Goal: Check status: Check status

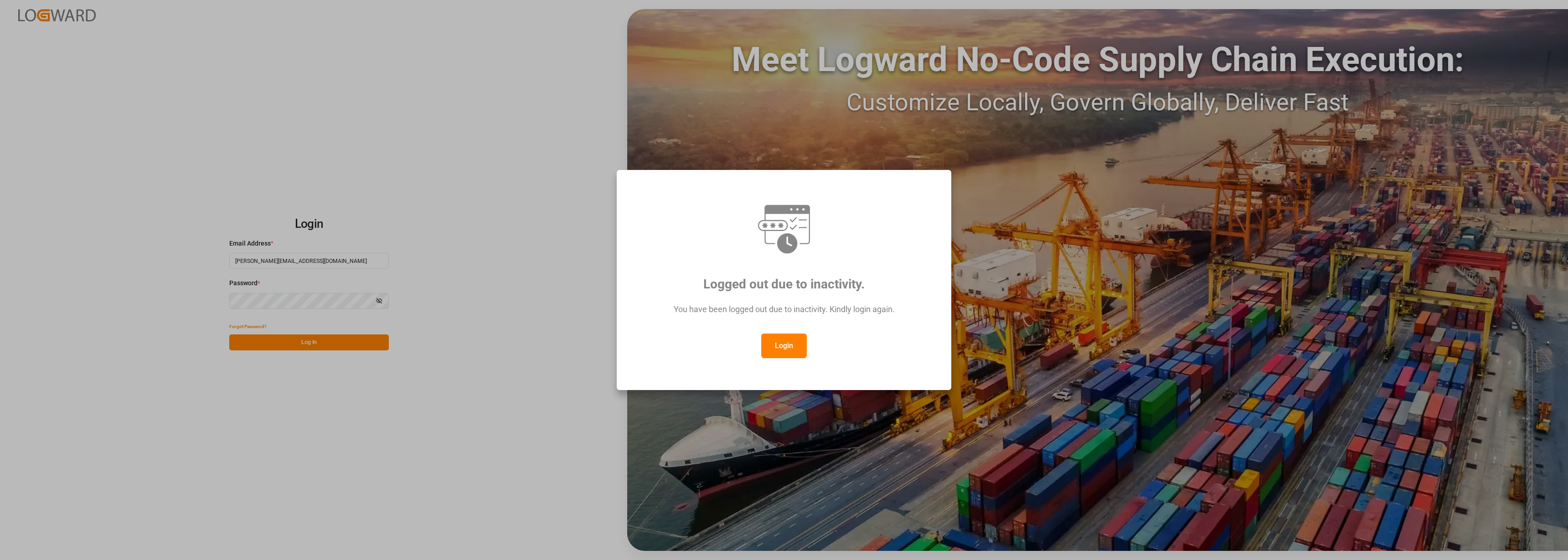
click at [782, 344] on button "Login" at bounding box center [784, 346] width 46 height 24
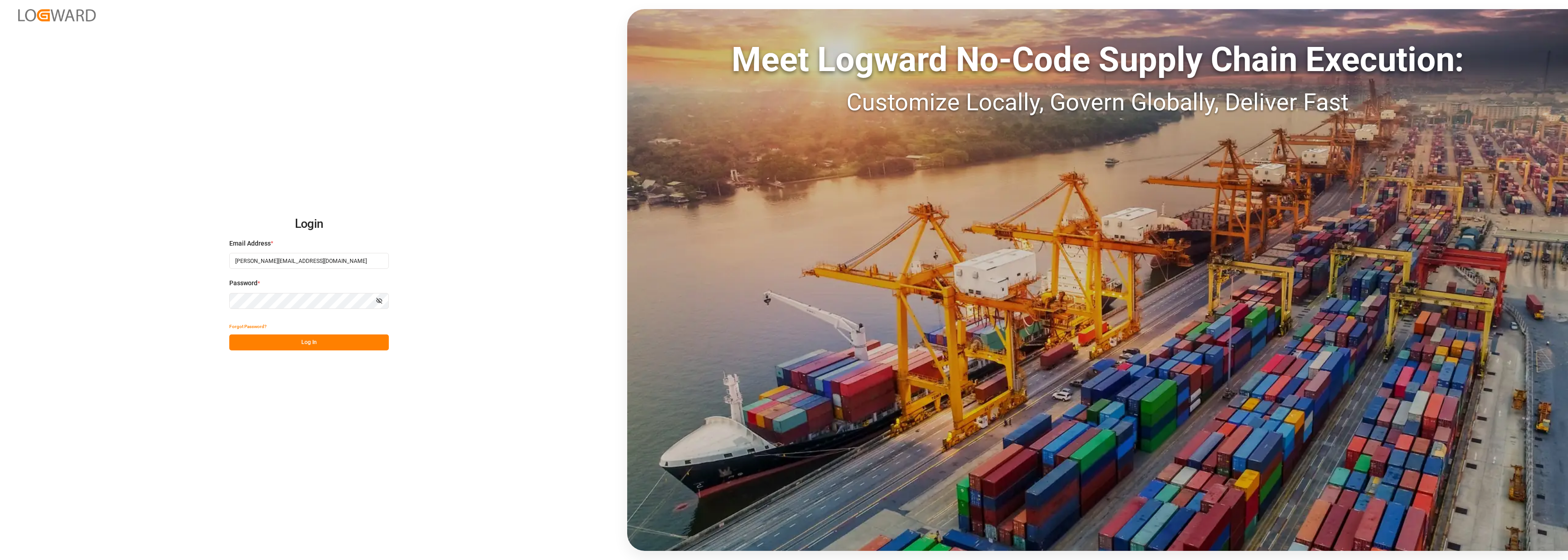
click at [298, 341] on button "Log In" at bounding box center [309, 343] width 159 height 16
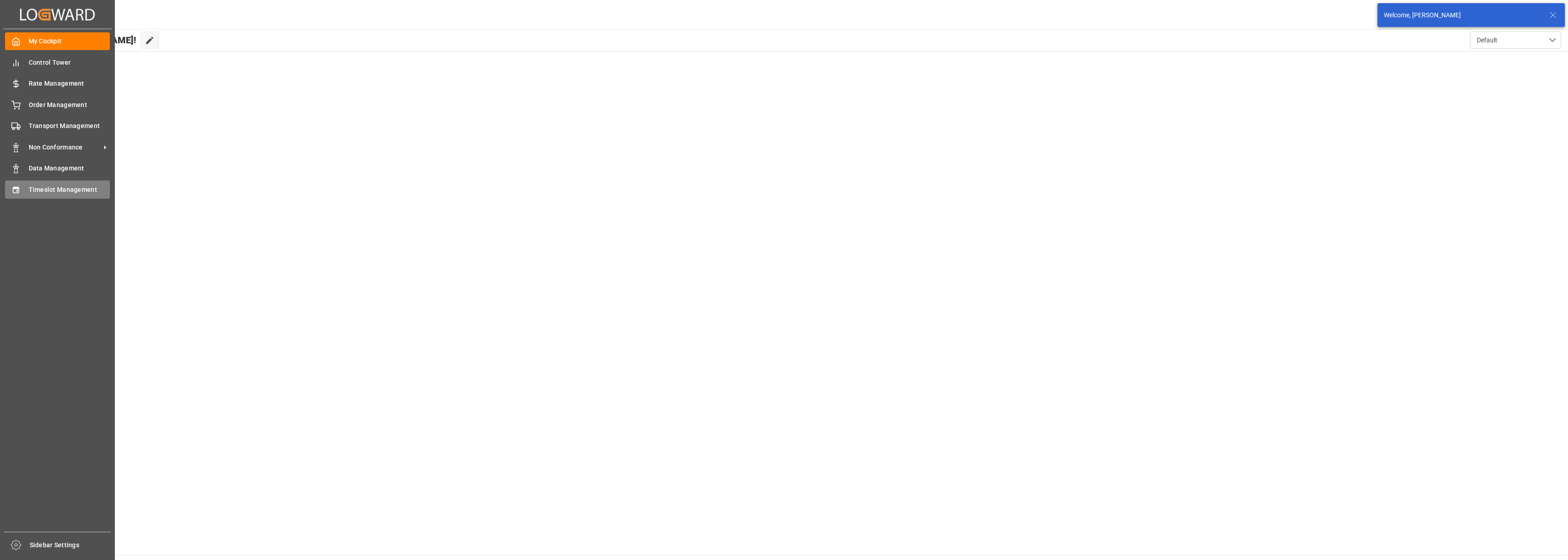
click at [9, 193] on div at bounding box center [12, 189] width 15 height 10
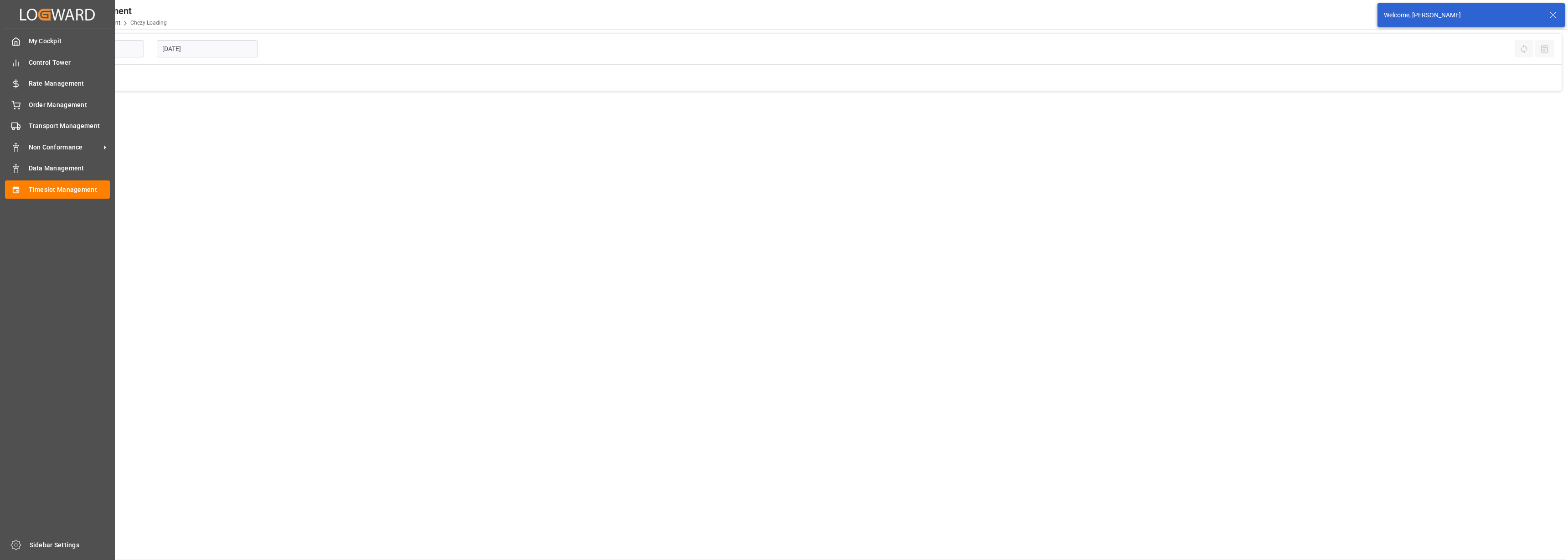
type input "Chezy Loading"
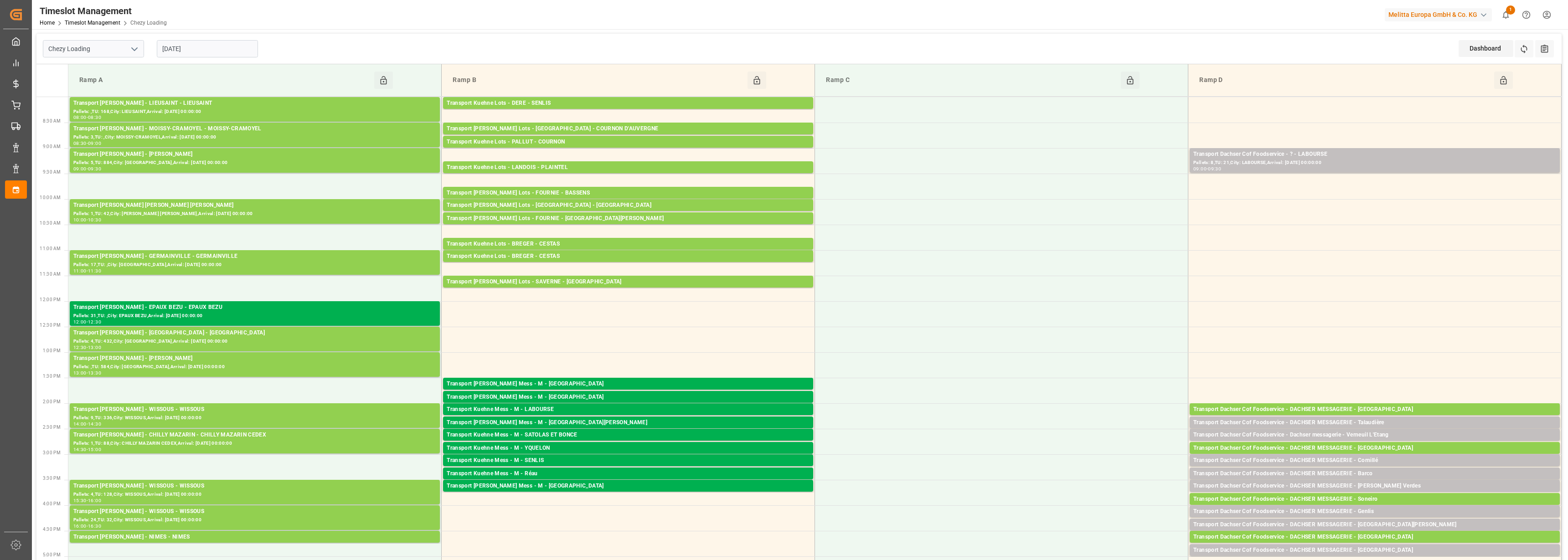
click at [194, 52] on input "[DATE]" at bounding box center [208, 49] width 101 height 17
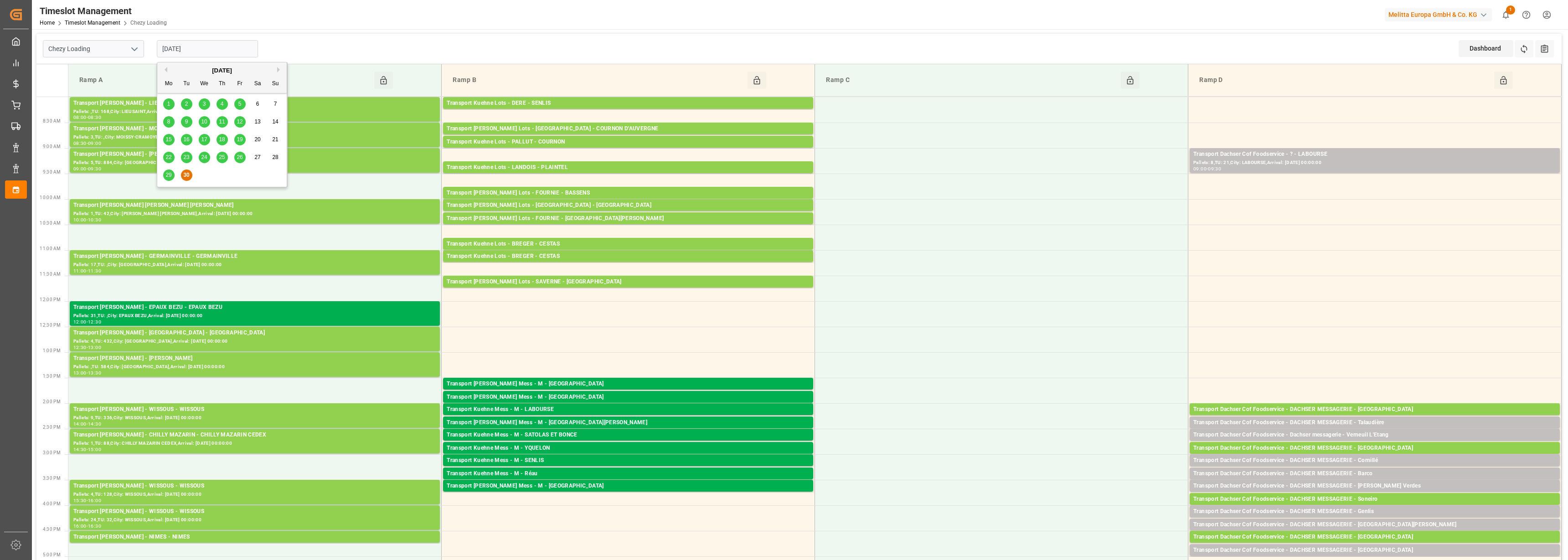
click at [278, 70] on button "Next Month" at bounding box center [279, 69] width 5 height 5
click at [201, 102] on div "1" at bounding box center [204, 104] width 12 height 11
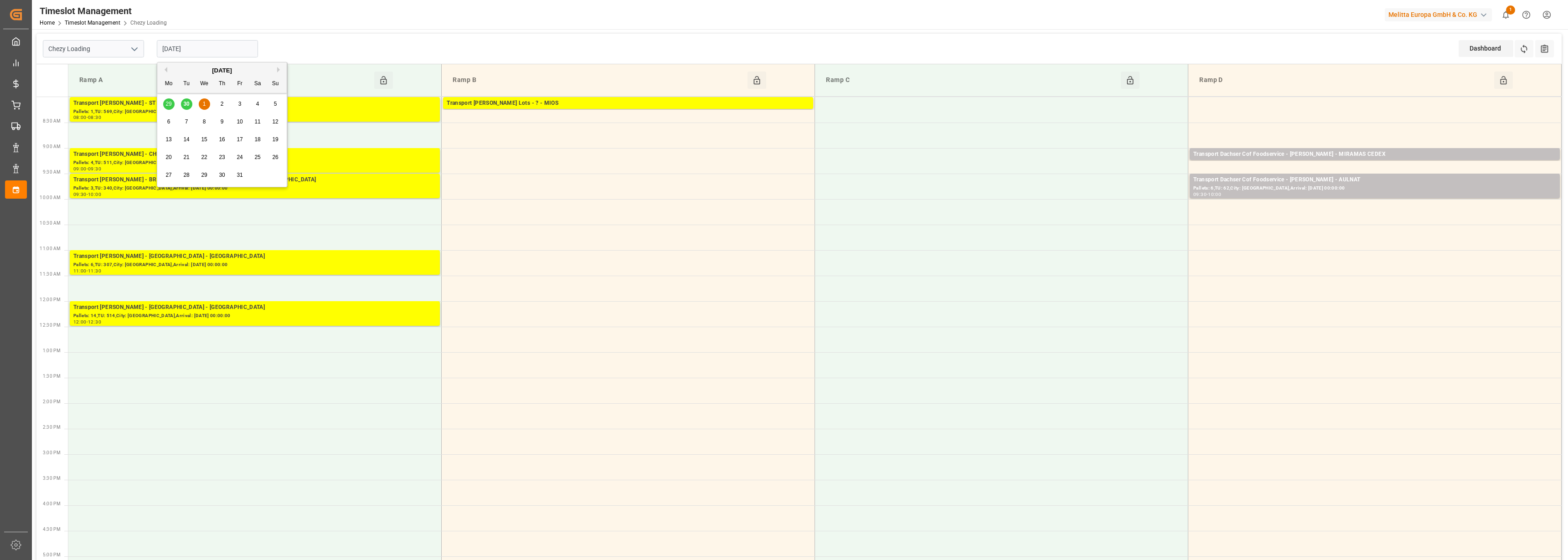
click at [202, 52] on input "[DATE]" at bounding box center [208, 49] width 101 height 17
click at [223, 103] on span "2" at bounding box center [222, 103] width 3 height 6
type input "[DATE]"
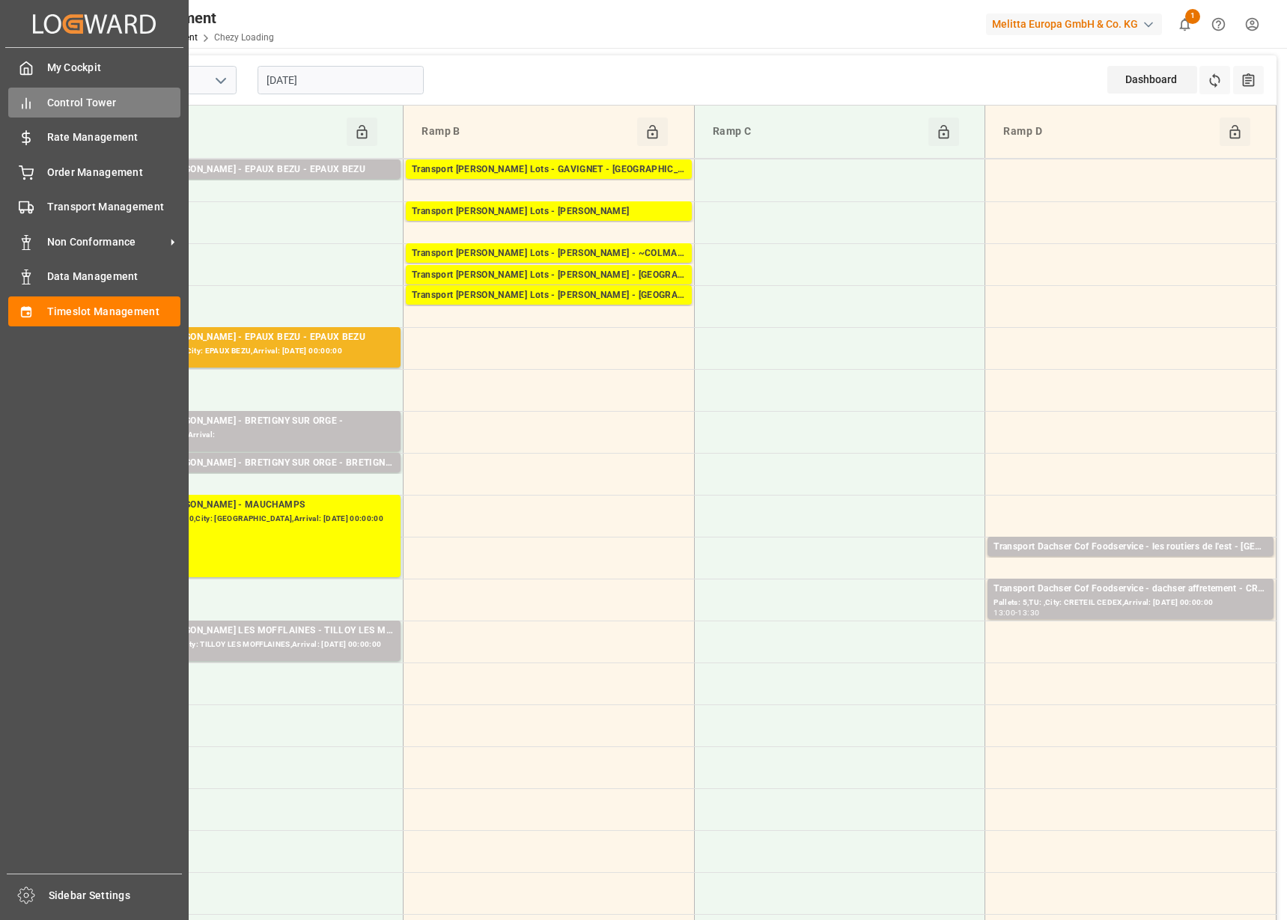
click at [65, 95] on span "Control Tower" at bounding box center [114, 103] width 134 height 16
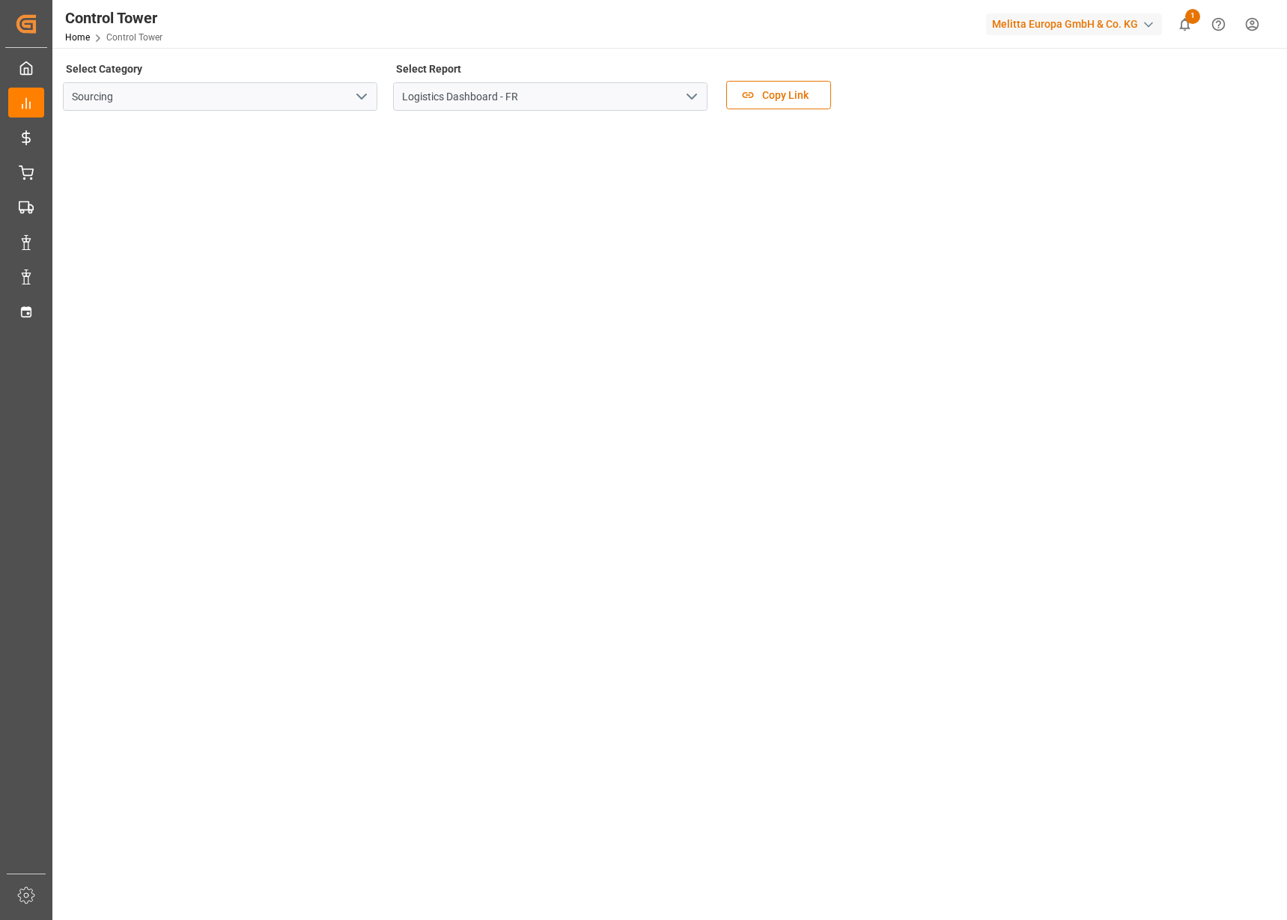
click at [261, 34] on div "Control Tower Home Control Tower Melitta Europa GmbH & Co. KG 1 Notifications O…" at bounding box center [664, 24] width 1245 height 48
click at [693, 95] on icon "open menu" at bounding box center [692, 97] width 18 height 18
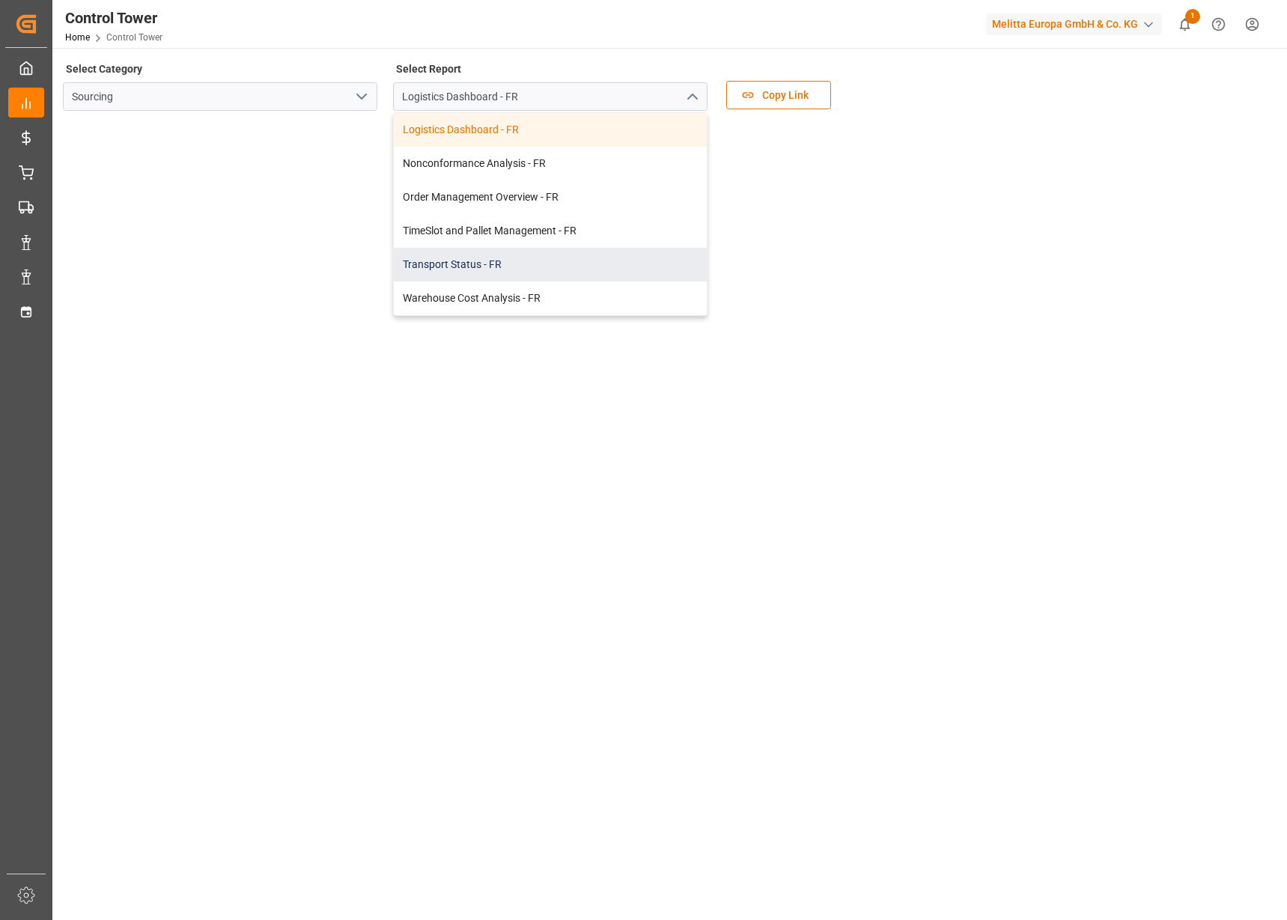
click at [499, 258] on div "Transport Status - FR" at bounding box center [550, 265] width 313 height 34
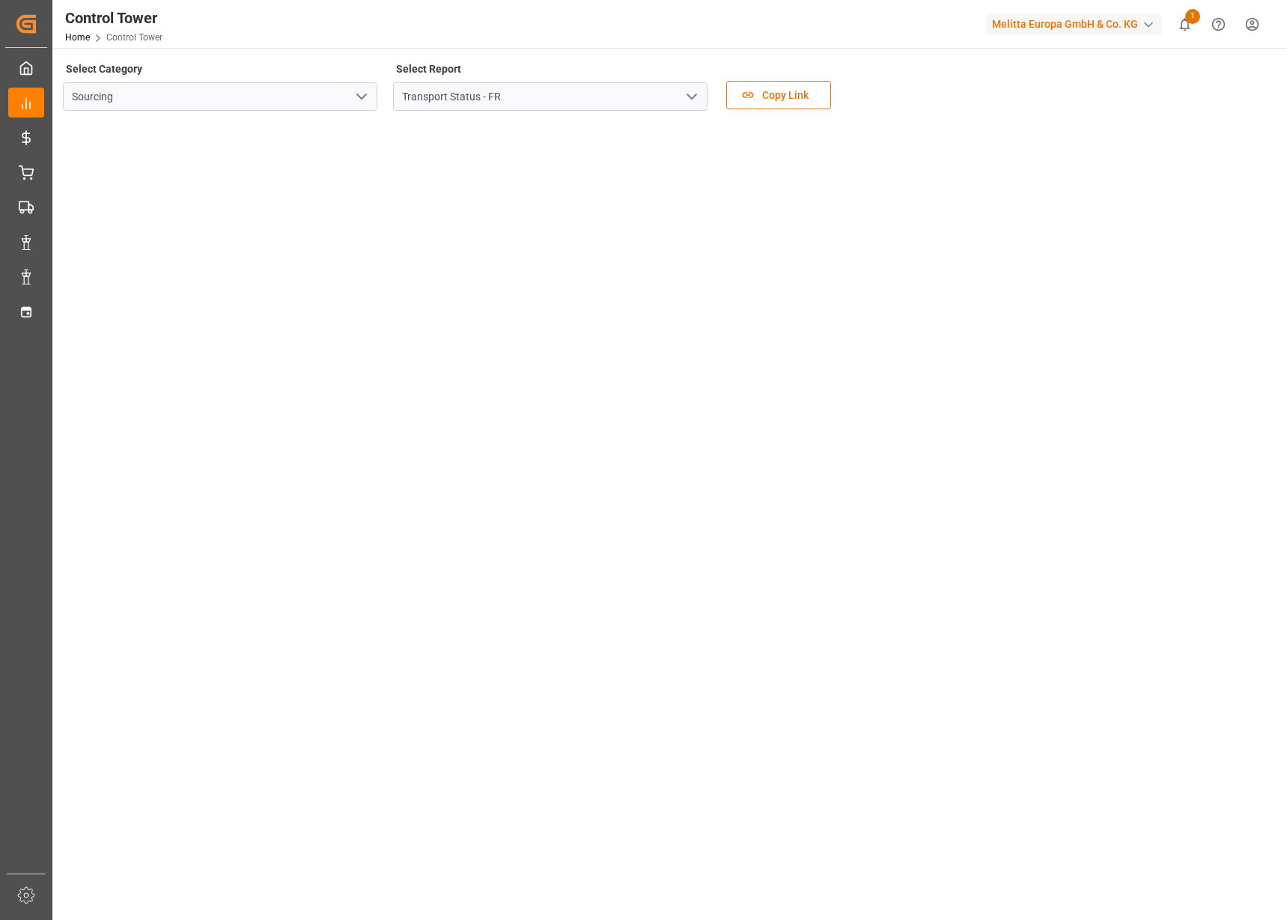
click at [695, 91] on icon "open menu" at bounding box center [692, 97] width 18 height 18
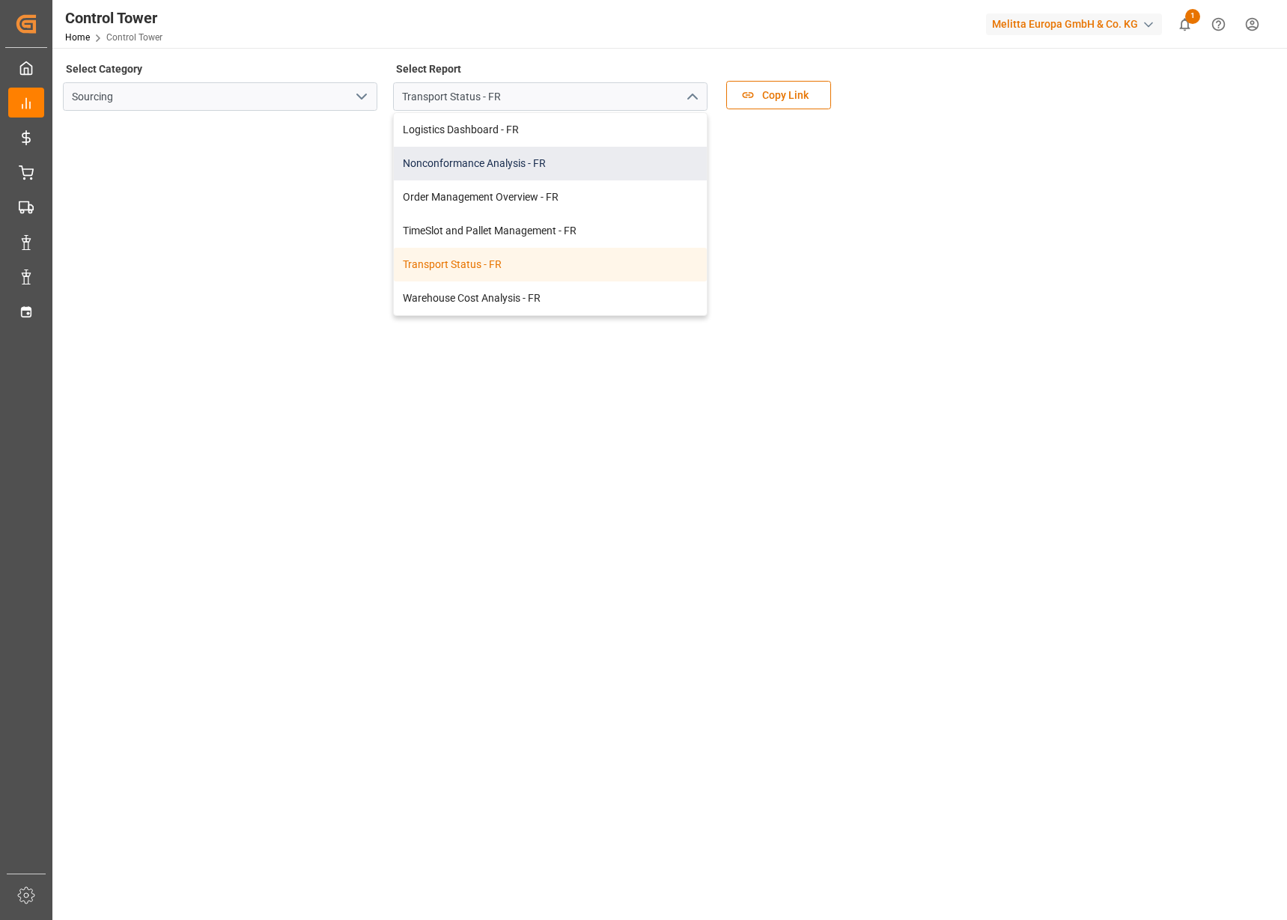
click at [562, 174] on div "Nonconformance Analysis - FR" at bounding box center [550, 164] width 313 height 34
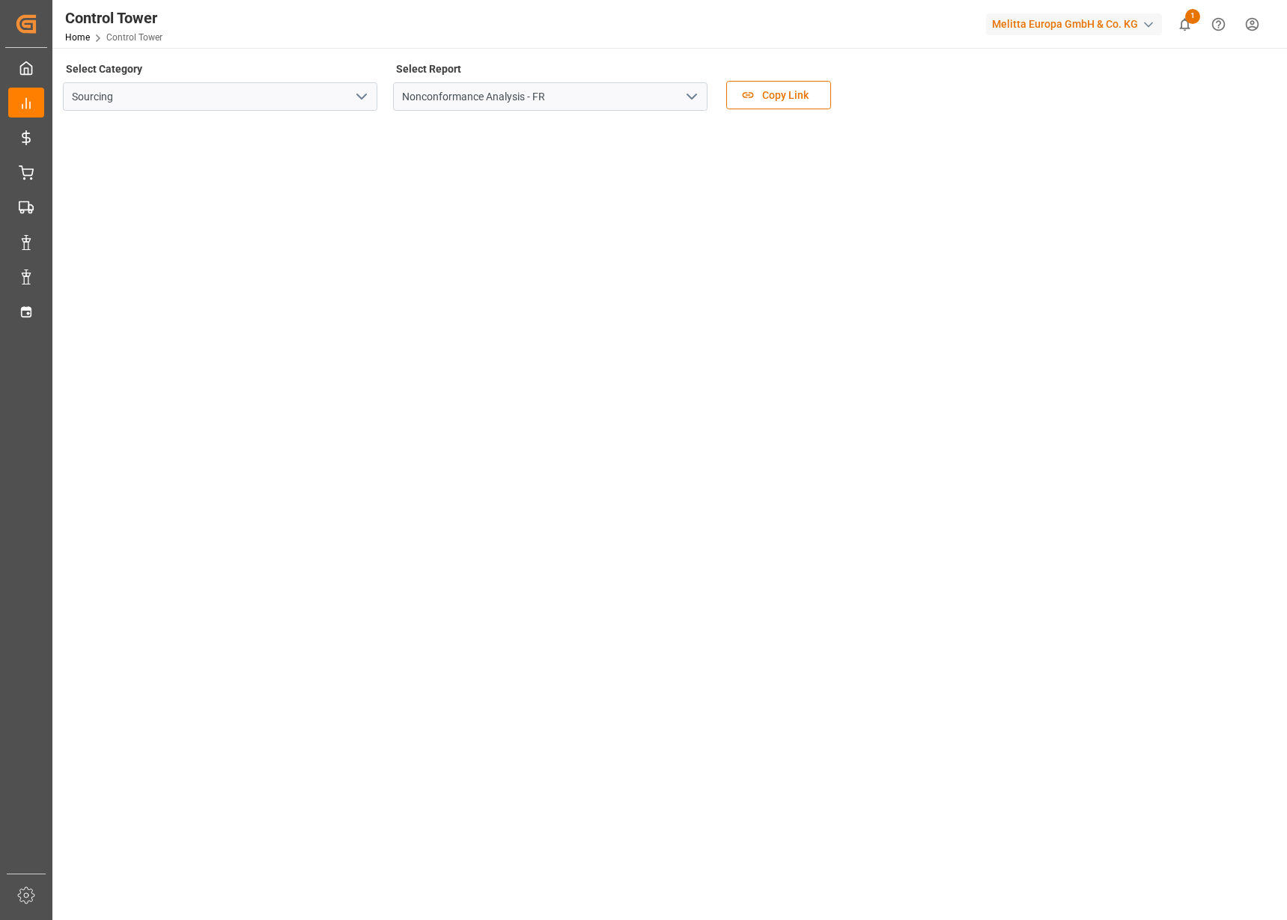
click at [59, 586] on main "Select Category Sourcing Select Report Nonconformance Analysis - FR Copy Link" at bounding box center [668, 663] width 1232 height 1211
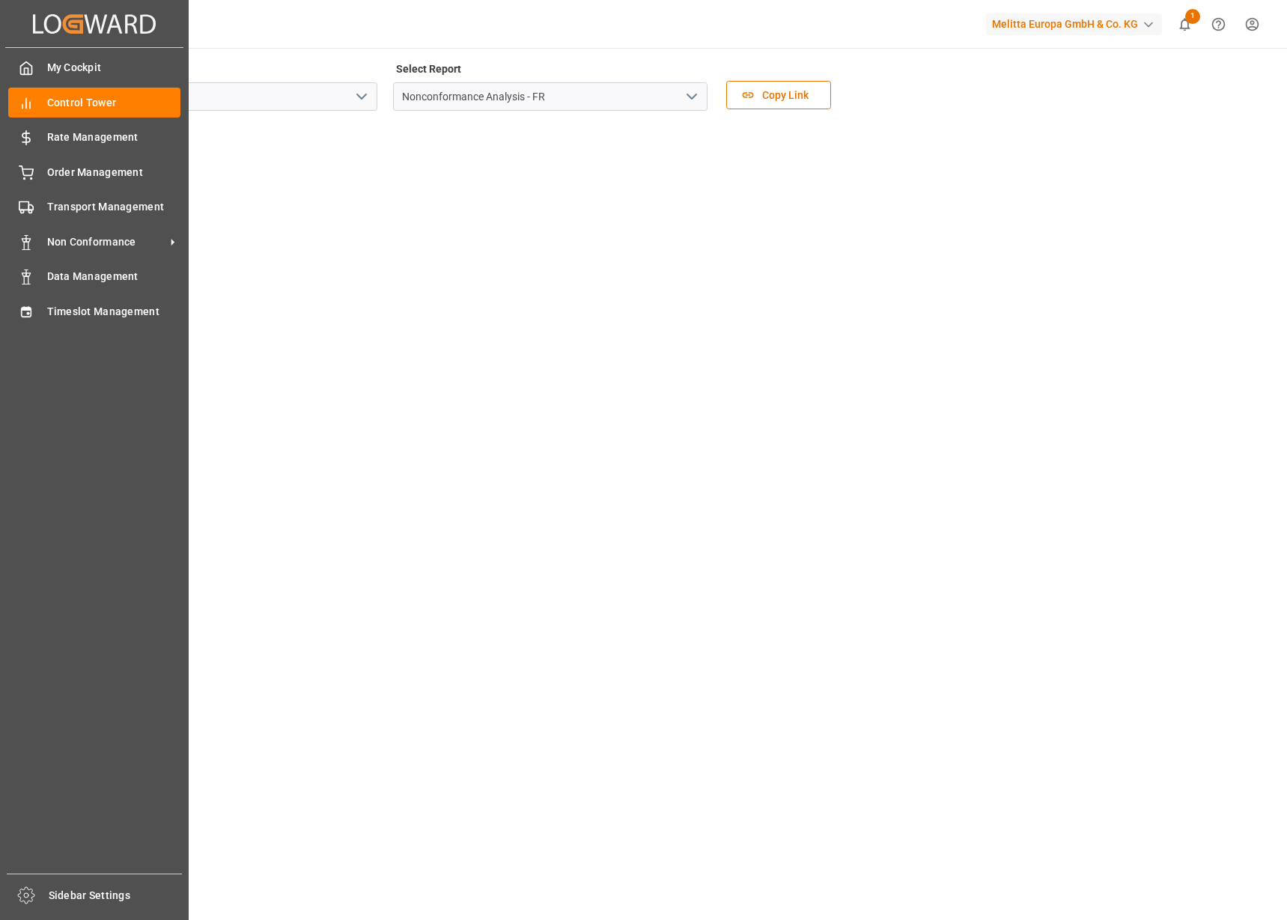
click at [50, 532] on div "My Cockpit My Cockpit Control Tower Control Tower Rate Management Rate Manageme…" at bounding box center [94, 461] width 178 height 826
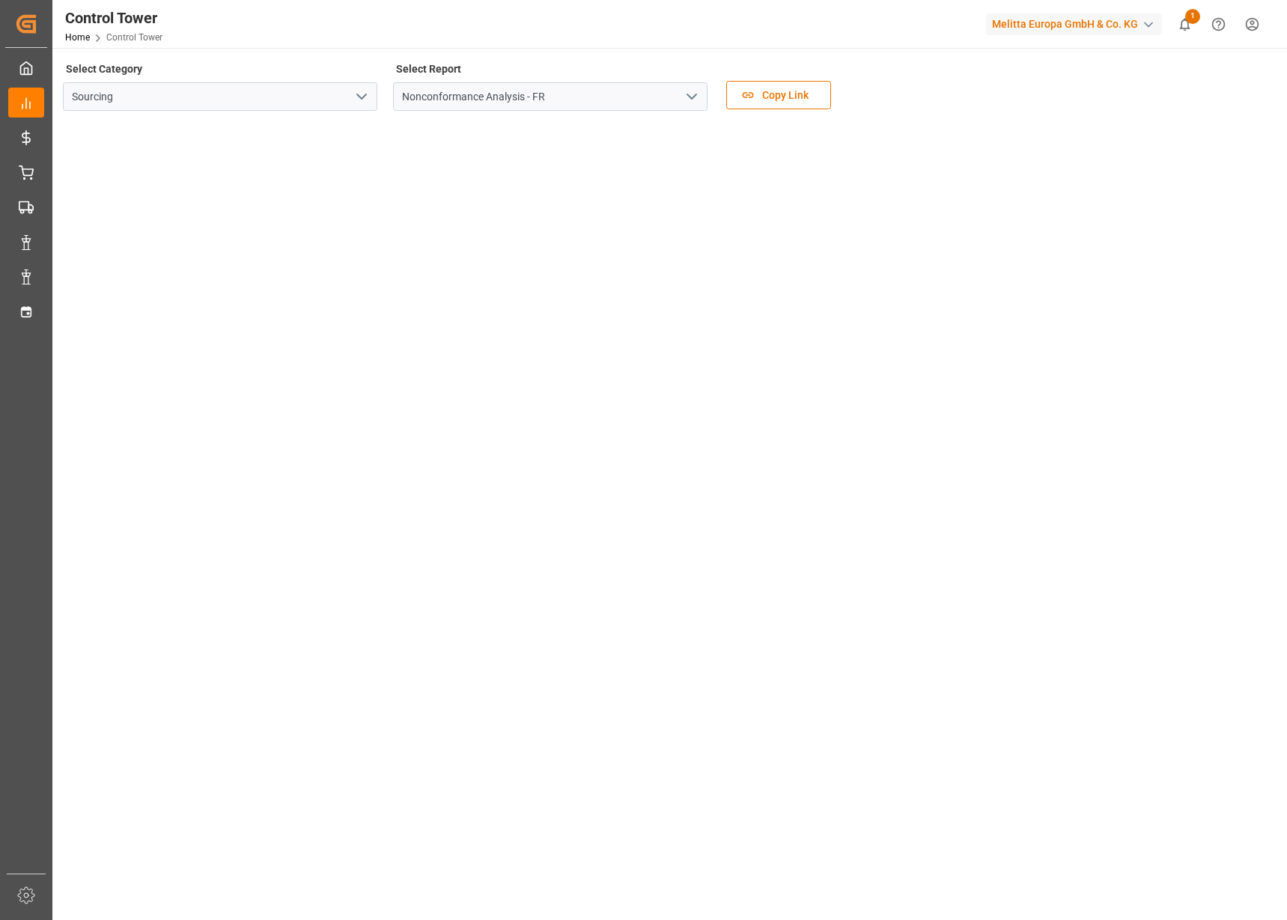
click at [637, 34] on div "Control Tower Home Control Tower Melitta Europa GmbH & Co. KG 1 Notifications O…" at bounding box center [664, 24] width 1245 height 48
click at [692, 100] on icon "open menu" at bounding box center [692, 97] width 18 height 18
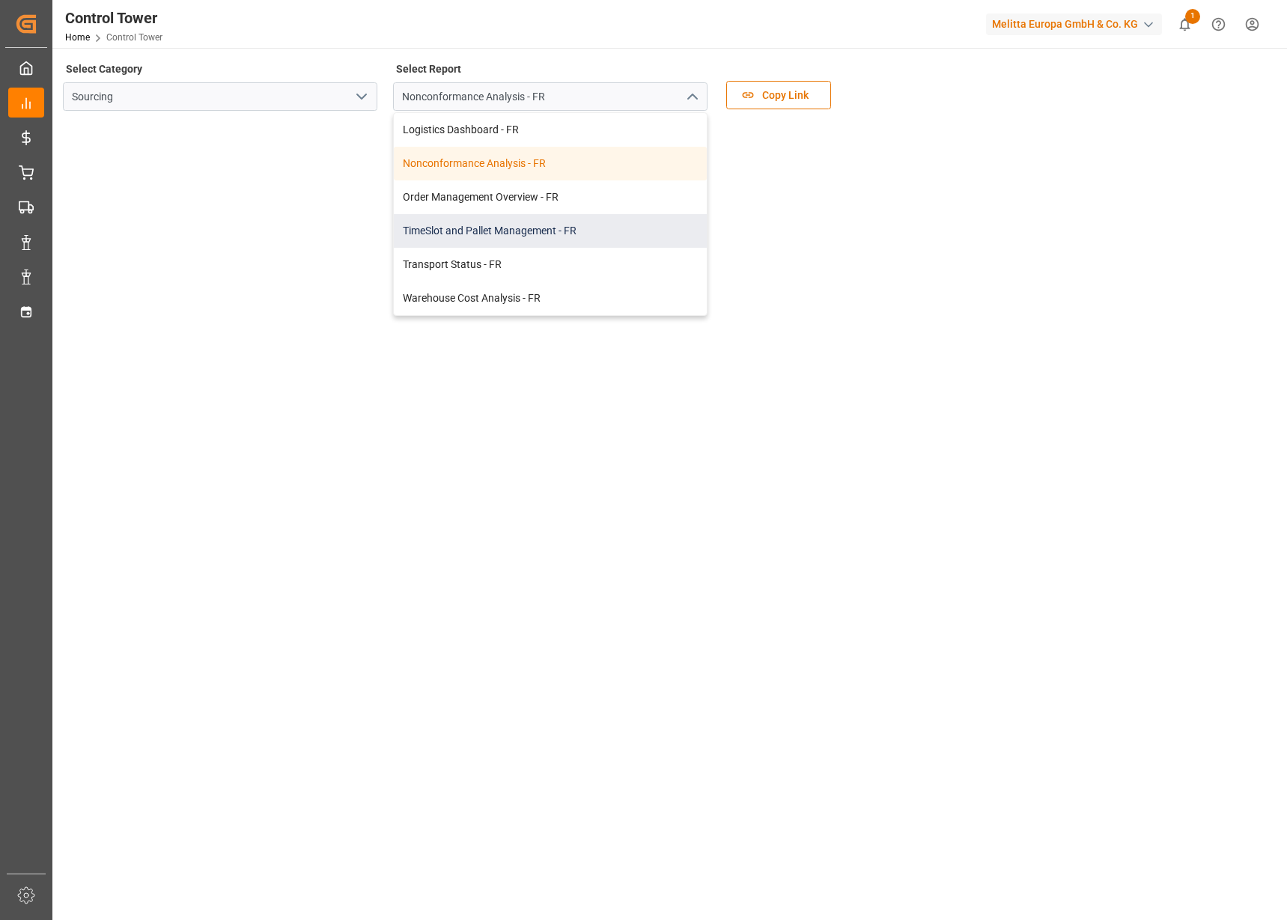
click at [610, 227] on div "TimeSlot and Pallet Management - FR" at bounding box center [550, 231] width 313 height 34
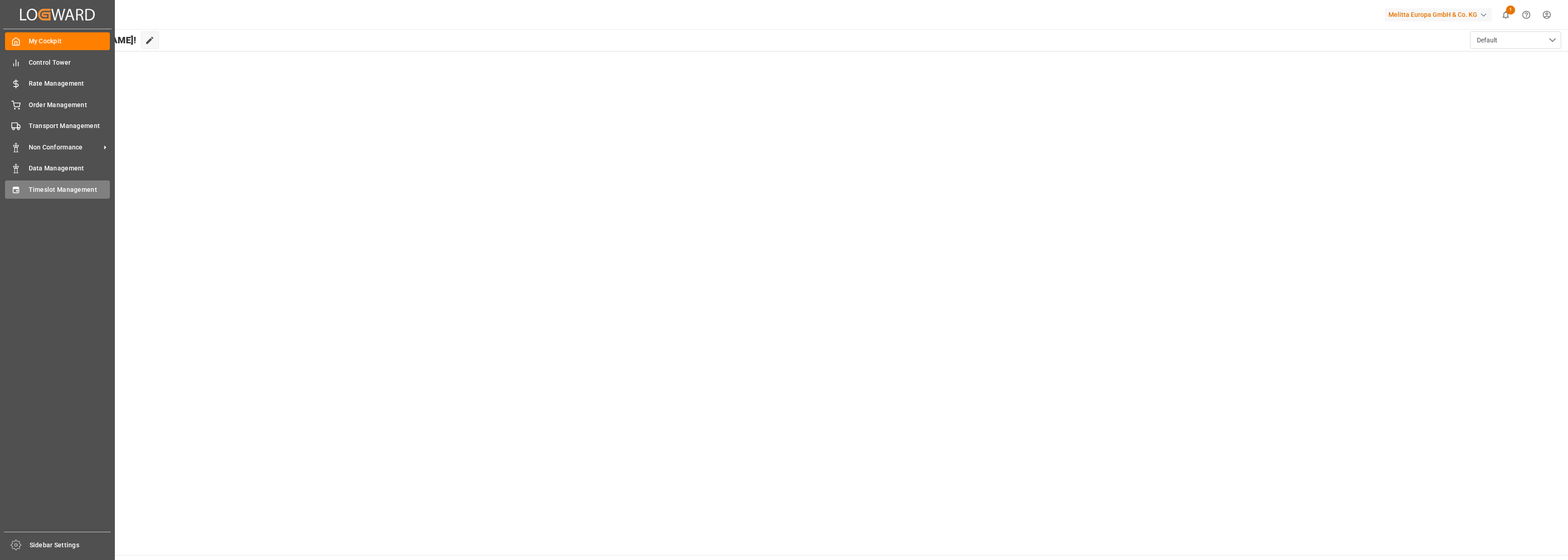
click at [18, 188] on icon at bounding box center [16, 189] width 6 height 6
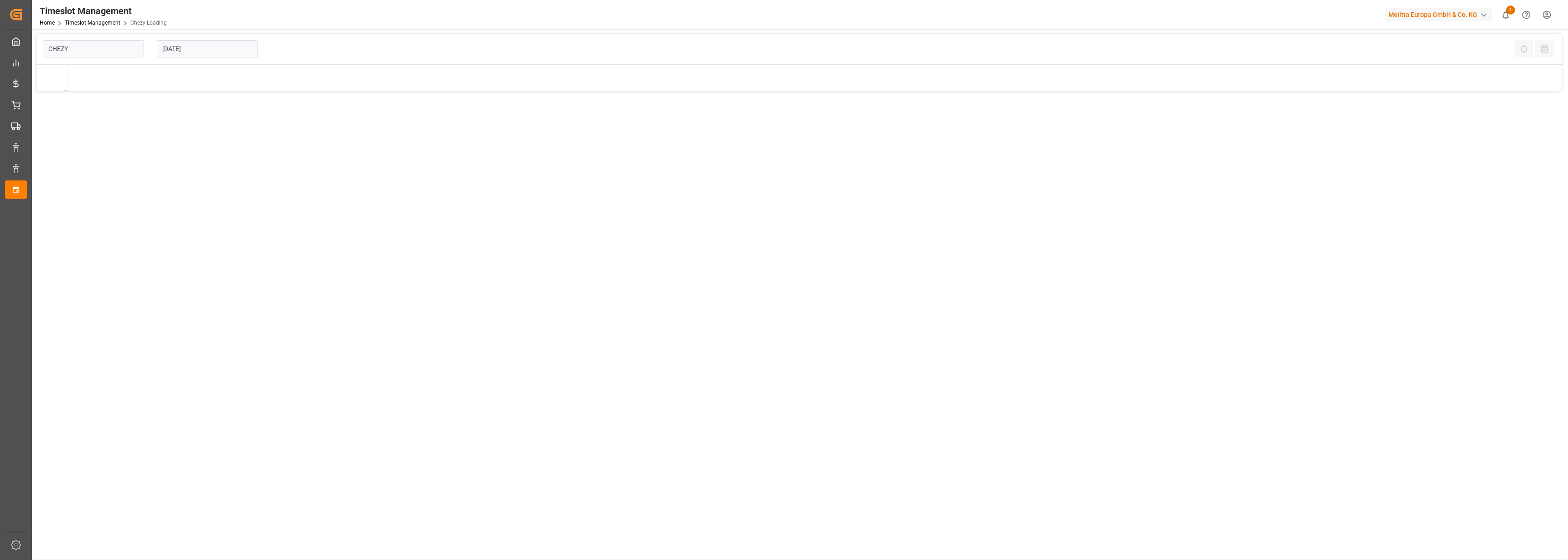
type input "Chezy Loading"
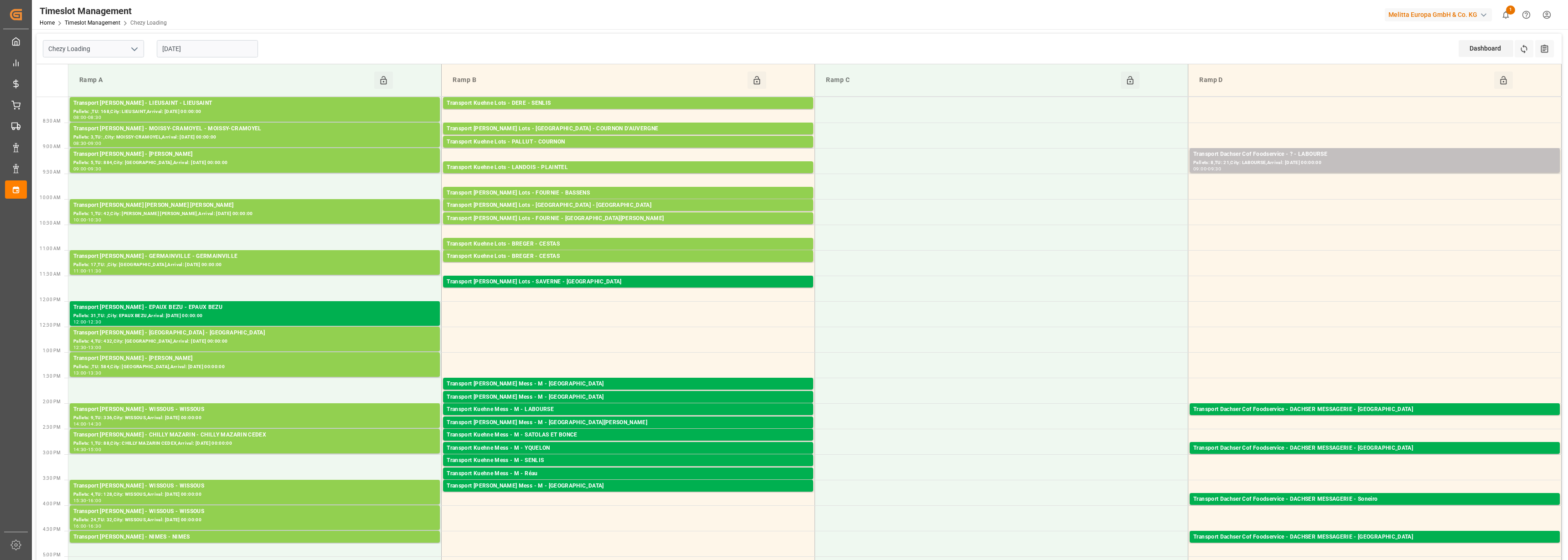
click at [193, 51] on input "[DATE]" at bounding box center [208, 49] width 101 height 17
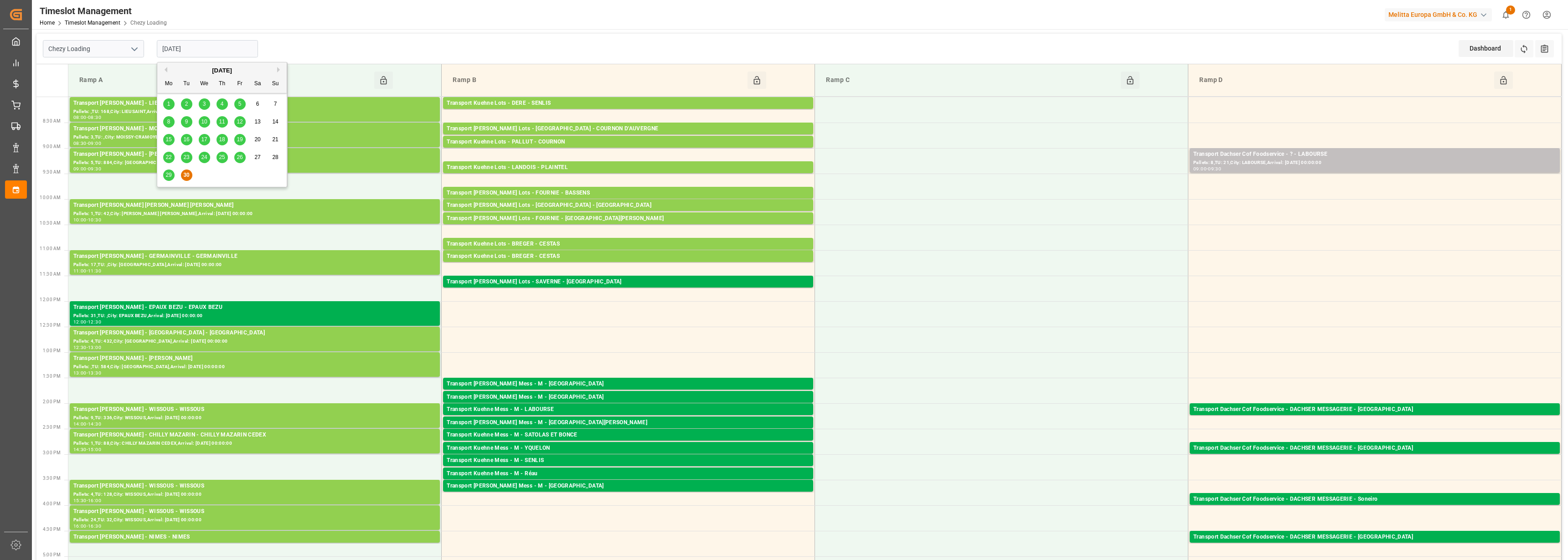
click at [279, 68] on button "Next Month" at bounding box center [279, 69] width 5 height 5
click at [207, 101] on div "1" at bounding box center [204, 104] width 12 height 11
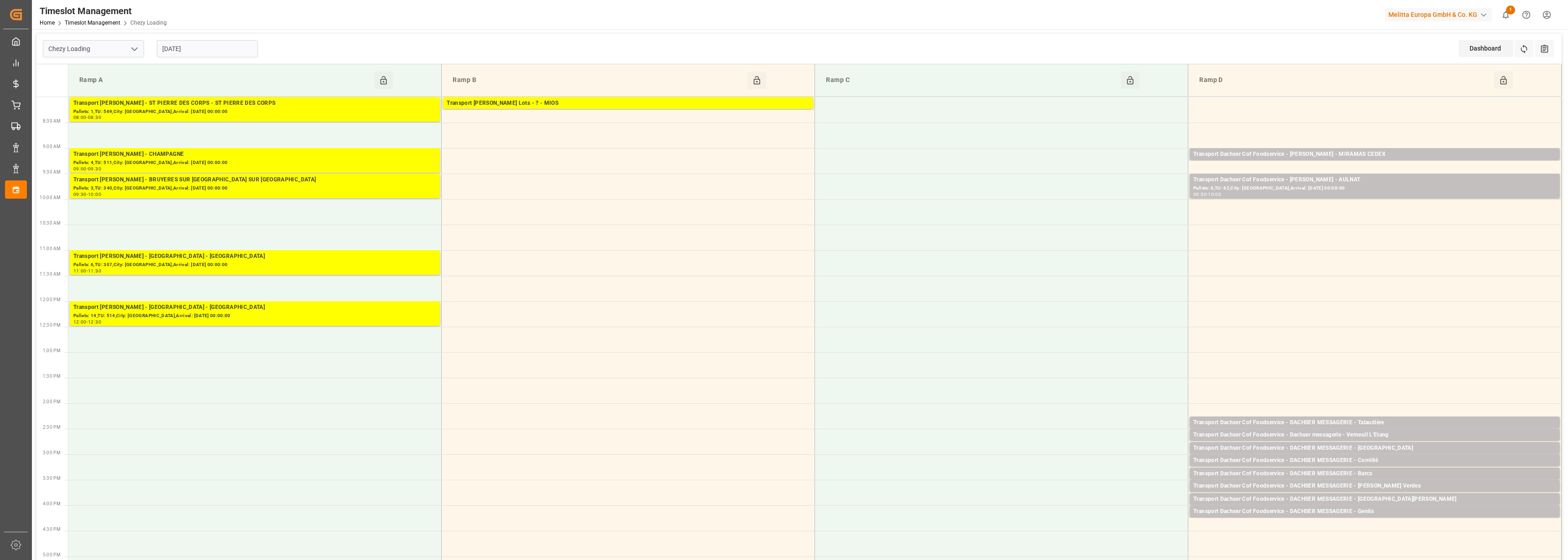
click at [208, 53] on input "[DATE]" at bounding box center [208, 49] width 101 height 17
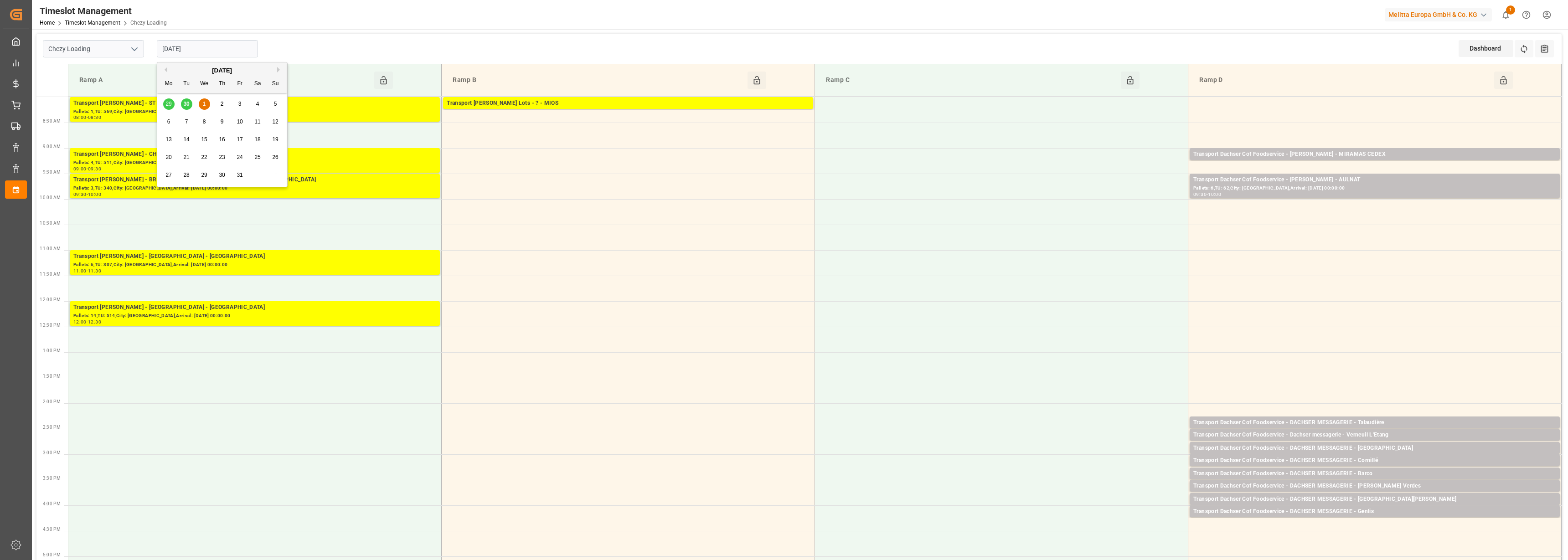
click at [221, 102] on span "2" at bounding box center [222, 103] width 3 height 6
type input "[DATE]"
